Goal: Use online tool/utility: Utilize a website feature to perform a specific function

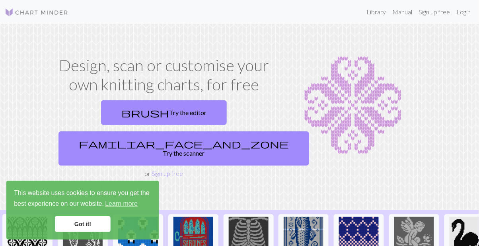
click at [136, 105] on link "brush Try the editor" at bounding box center [164, 112] width 126 height 25
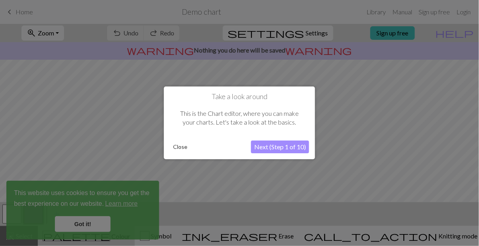
click at [179, 150] on button "Close" at bounding box center [180, 147] width 21 height 12
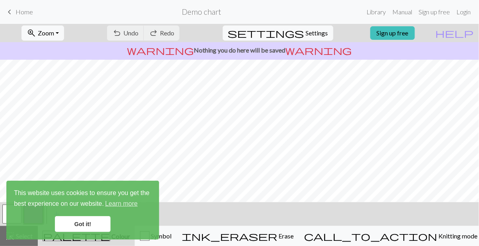
click at [94, 223] on link "Got it!" at bounding box center [83, 224] width 56 height 16
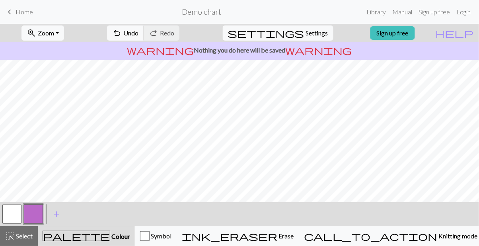
click at [438, 238] on span "Knitting mode" at bounding box center [458, 236] width 40 height 8
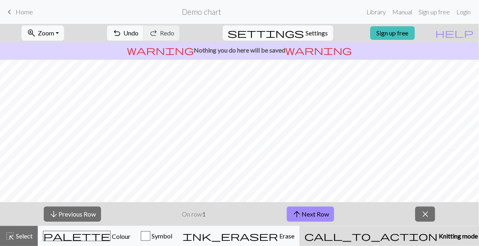
click at [432, 213] on button "close" at bounding box center [426, 214] width 20 height 15
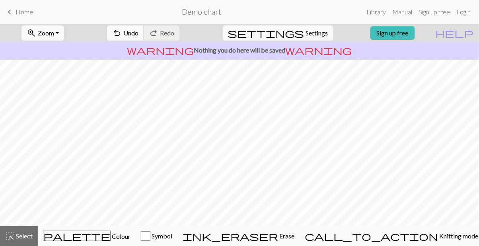
click at [439, 234] on span "Knitting mode" at bounding box center [459, 236] width 40 height 8
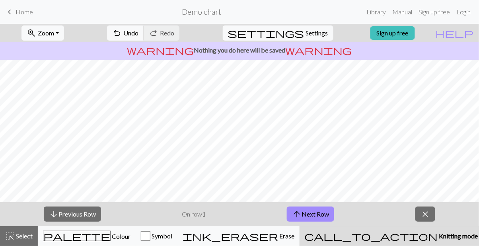
click at [426, 212] on span "close" at bounding box center [426, 214] width 10 height 11
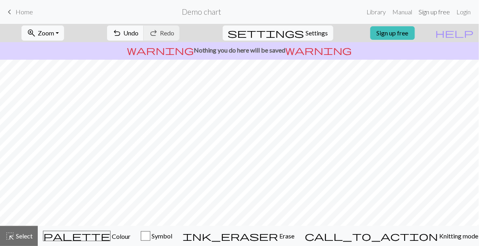
click at [435, 12] on link "Sign up free" at bounding box center [435, 12] width 38 height 16
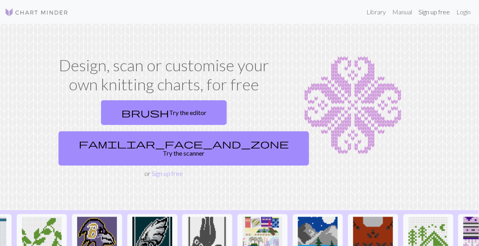
scroll to position [0, 900]
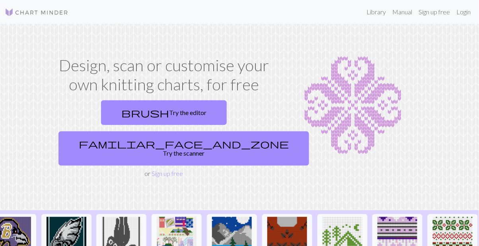
click at [215, 131] on link "familiar_face_and_zone Try the scanner" at bounding box center [184, 148] width 251 height 34
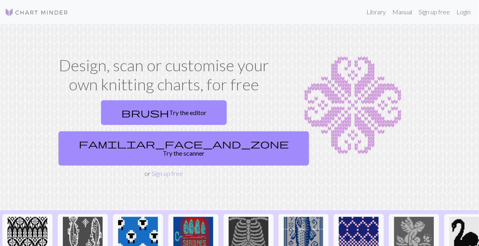
click at [127, 115] on link "brush Try the editor" at bounding box center [164, 112] width 126 height 25
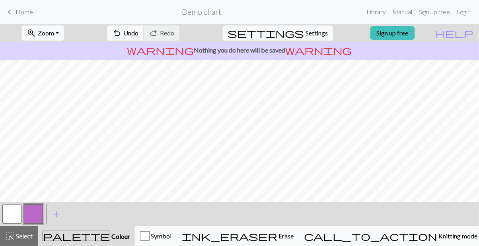
click at [150, 238] on div "button" at bounding box center [145, 236] width 10 height 10
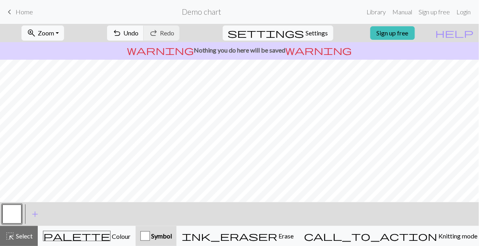
click at [84, 234] on span "palette" at bounding box center [76, 235] width 67 height 11
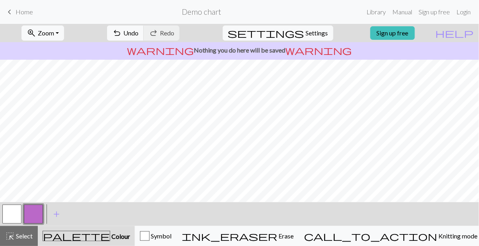
click at [294, 238] on span "Erase" at bounding box center [285, 236] width 16 height 8
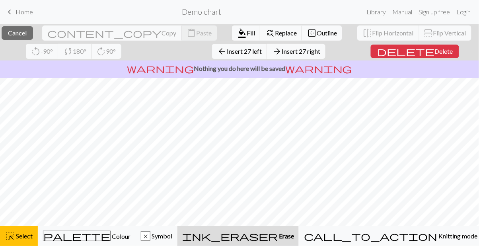
click at [435, 49] on span "Delete" at bounding box center [444, 51] width 18 height 8
click at [439, 49] on span "Delete" at bounding box center [445, 51] width 18 height 8
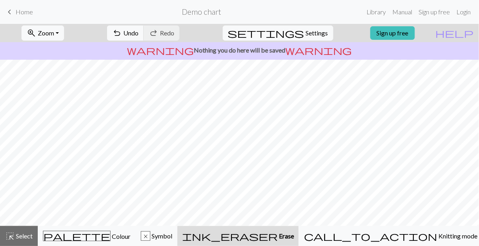
click at [400, 232] on span "call_to_action" at bounding box center [371, 235] width 134 height 11
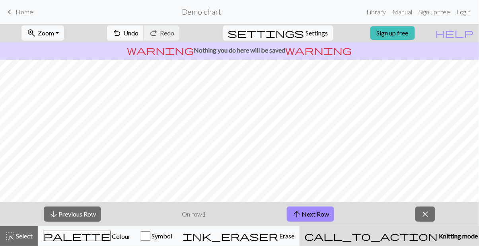
click at [424, 209] on span "close" at bounding box center [426, 214] width 10 height 11
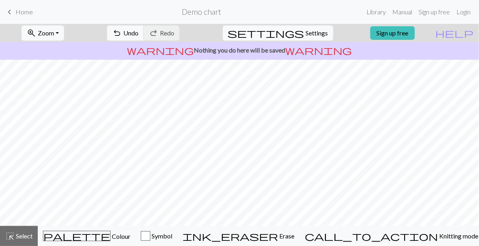
click at [295, 235] on span "Erase" at bounding box center [286, 236] width 16 height 8
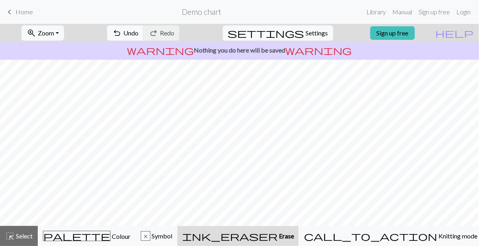
click at [172, 236] on div "x Symbol" at bounding box center [156, 236] width 31 height 10
